Goal: Task Accomplishment & Management: Manage account settings

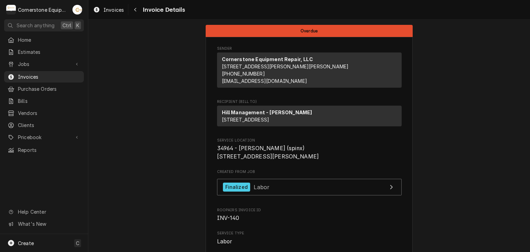
scroll to position [887, 0]
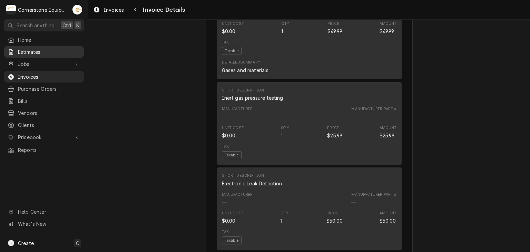
click at [60, 51] on span "Estimates" at bounding box center [49, 51] width 63 height 7
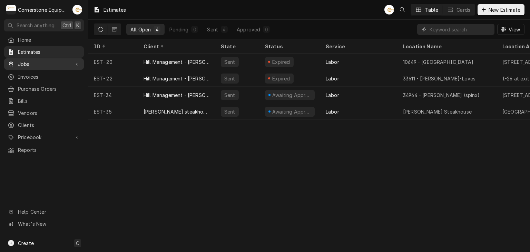
click at [58, 65] on span "Jobs" at bounding box center [44, 63] width 52 height 7
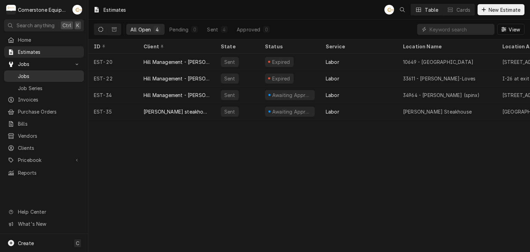
click at [69, 75] on span "Jobs" at bounding box center [49, 76] width 63 height 7
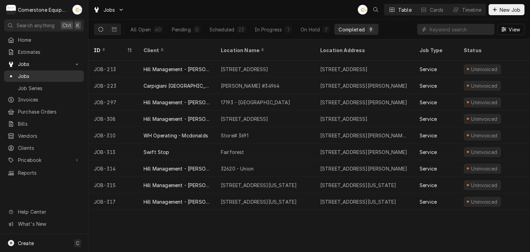
click at [36, 73] on span "Jobs" at bounding box center [49, 76] width 63 height 7
click at [35, 99] on span "Invoices" at bounding box center [49, 99] width 63 height 7
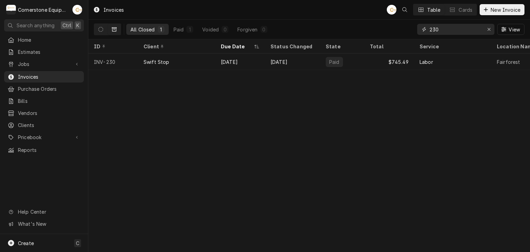
click at [464, 31] on input "230" at bounding box center [456, 29] width 52 height 11
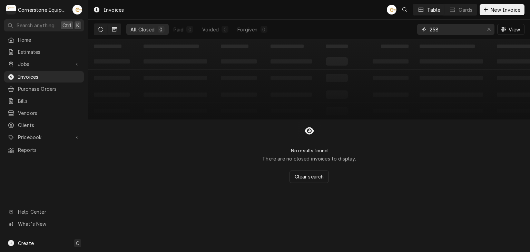
type input "258"
click at [104, 27] on button "Dynamic Content Wrapper" at bounding box center [100, 29] width 13 height 11
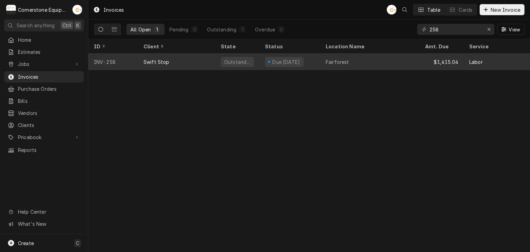
click at [181, 60] on div "Swift Stop" at bounding box center [176, 62] width 77 height 17
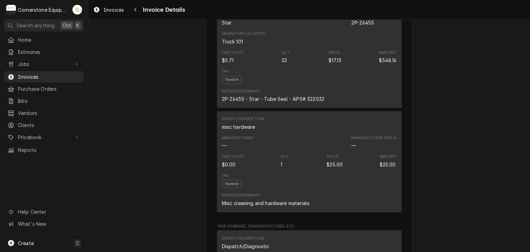
scroll to position [1225, 0]
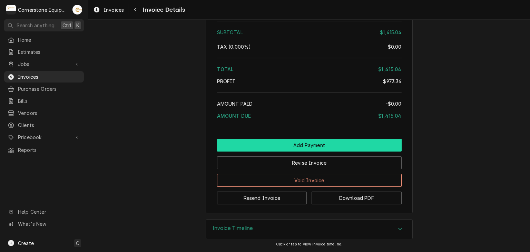
click at [297, 143] on button "Add Payment" at bounding box center [309, 145] width 185 height 13
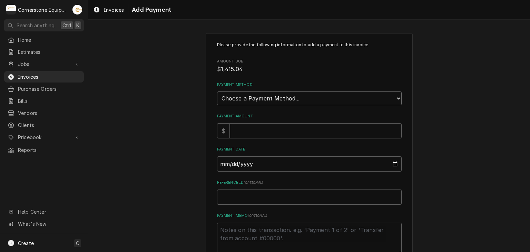
click at [243, 97] on select "Choose a Payment Method... Cash Check Credit/Debit Card ACH/eCheck Other" at bounding box center [309, 99] width 185 height 14
select select "2"
click at [217, 92] on select "Choose a Payment Method... Cash Check Credit/Debit Card ACH/eCheck Other" at bounding box center [309, 99] width 185 height 14
click at [241, 129] on input "Payment Amount" at bounding box center [316, 130] width 172 height 15
type textarea "x"
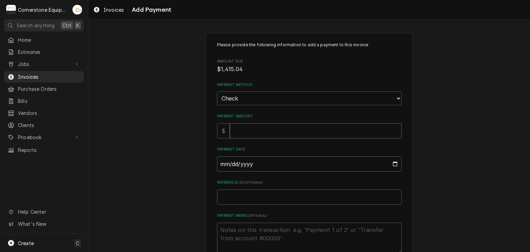
type input "1"
type textarea "x"
type input "14"
type textarea "x"
type input "141"
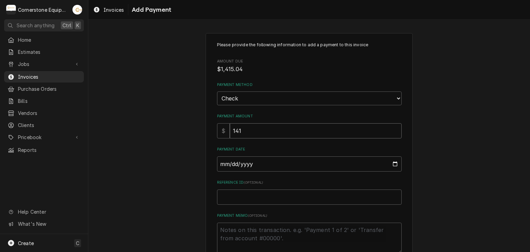
type textarea "x"
type input "1415"
type textarea "x"
type input "1415.0"
type textarea "x"
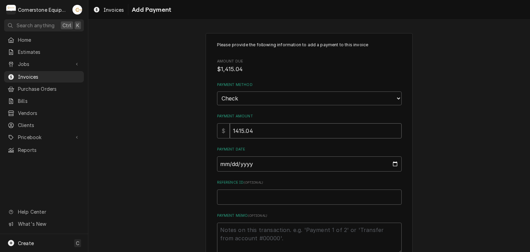
type input "1415.04"
type input "0002-08-12"
type textarea "x"
type input "0020-08-12"
type textarea "x"
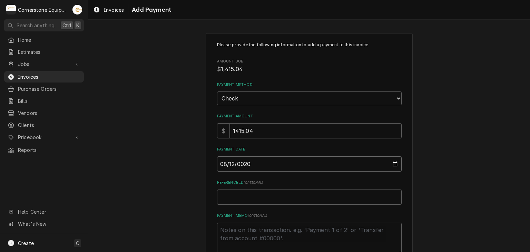
type input "0202-08-12"
type textarea "x"
type input "2025-08-12"
type textarea "x"
type input "C"
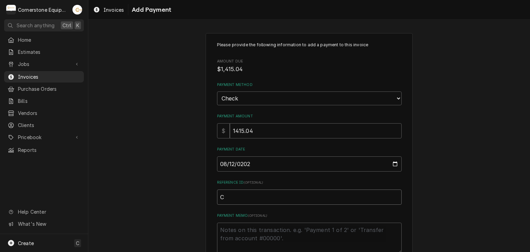
type textarea "x"
type input "Ch"
type textarea "x"
type input "Che"
type textarea "x"
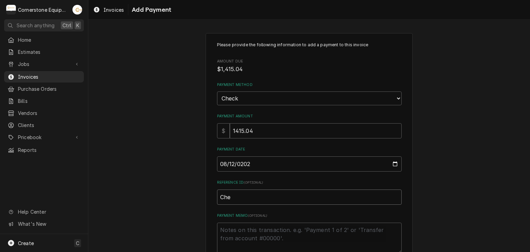
type input "Chec"
type textarea "x"
type input "Check"
type textarea "x"
type input "Check"
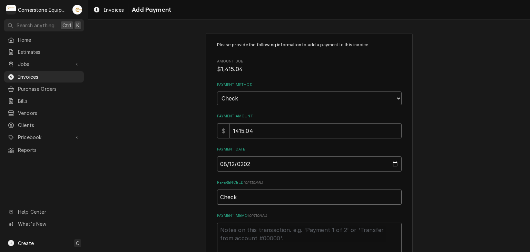
type textarea "x"
type input "Check #"
type textarea "x"
type input "Check #2"
type textarea "x"
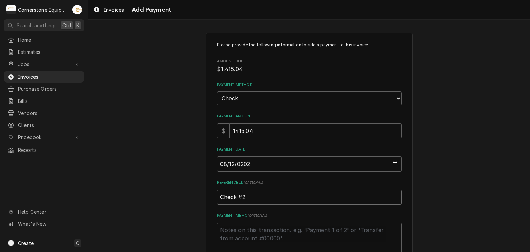
type input "Check #20"
type textarea "x"
type input "Check #202"
type textarea "x"
type input "Check #2021"
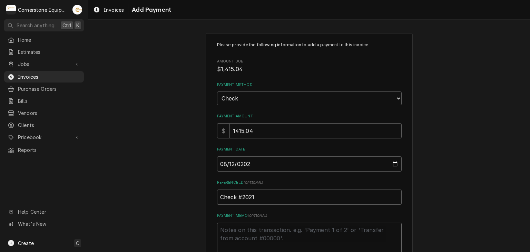
click at [247, 230] on textarea "Payment Memo ( optional )" at bounding box center [309, 238] width 185 height 31
type textarea "x"
type textarea "P"
type textarea "x"
type textarea "Pa"
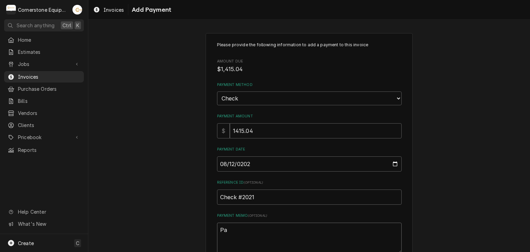
type textarea "x"
type textarea "Pai"
type textarea "x"
type textarea "Paid"
type textarea "x"
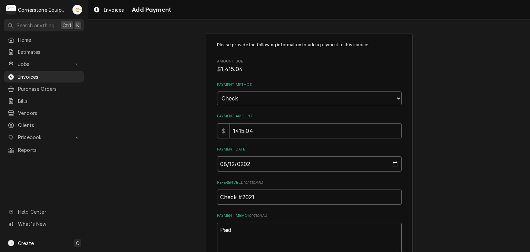
type textarea "Paid"
type textarea "x"
type textarea "Paid i"
type textarea "x"
type textarea "Paid in"
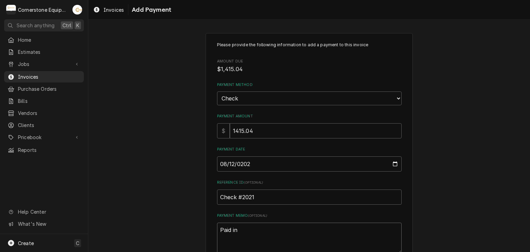
type textarea "x"
type textarea "Paid in"
type textarea "x"
type textarea "Paid in f"
type textarea "x"
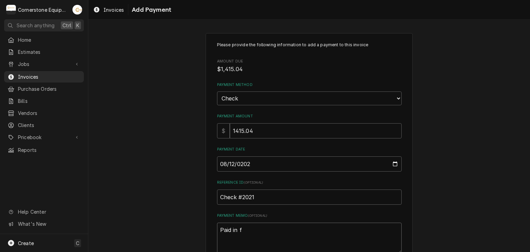
type textarea "Paid in fu"
type textarea "x"
type textarea "Paid in ful"
type textarea "x"
type textarea "Paid in full"
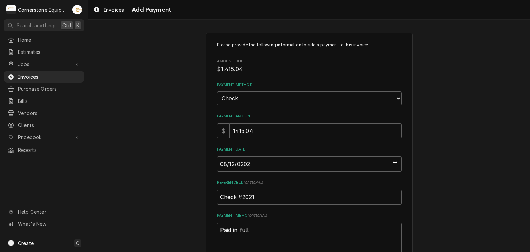
click at [147, 195] on div "Please provide the following information to add a payment to this invoice Amoun…" at bounding box center [309, 161] width 442 height 269
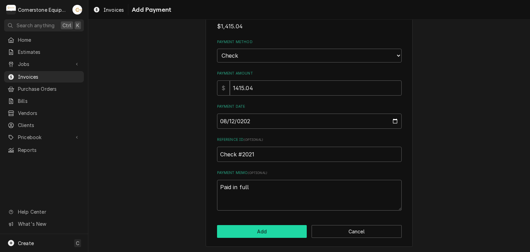
click at [250, 231] on button "Add" at bounding box center [262, 231] width 90 height 13
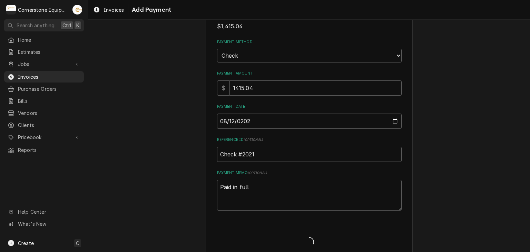
type textarea "x"
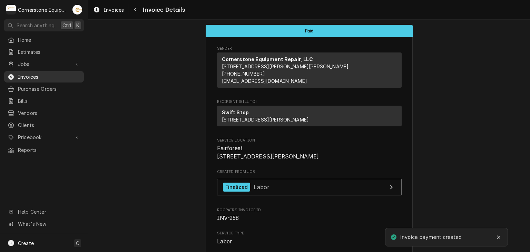
click at [25, 75] on span "Invoices" at bounding box center [49, 76] width 63 height 7
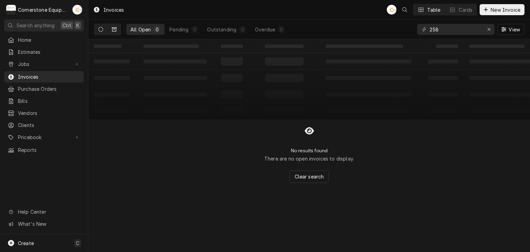
click at [114, 31] on icon "Dynamic Content Wrapper" at bounding box center [114, 29] width 5 height 5
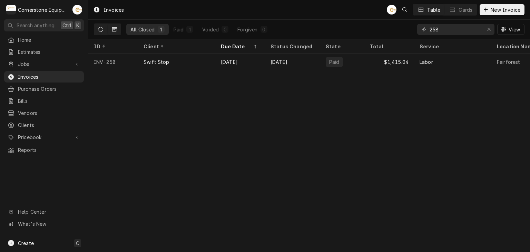
click at [99, 32] on button "Dynamic Content Wrapper" at bounding box center [100, 29] width 13 height 11
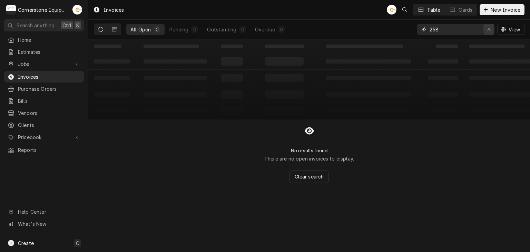
click at [490, 34] on button "Erase input" at bounding box center [489, 29] width 11 height 11
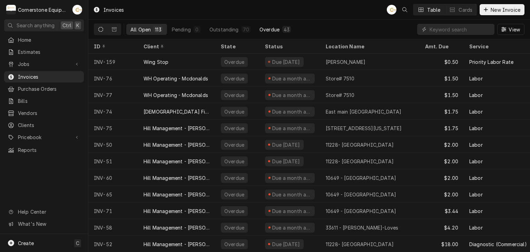
click at [275, 30] on div "Overdue" at bounding box center [270, 29] width 20 height 7
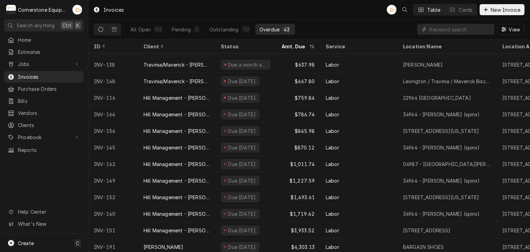
scroll to position [518, 0]
